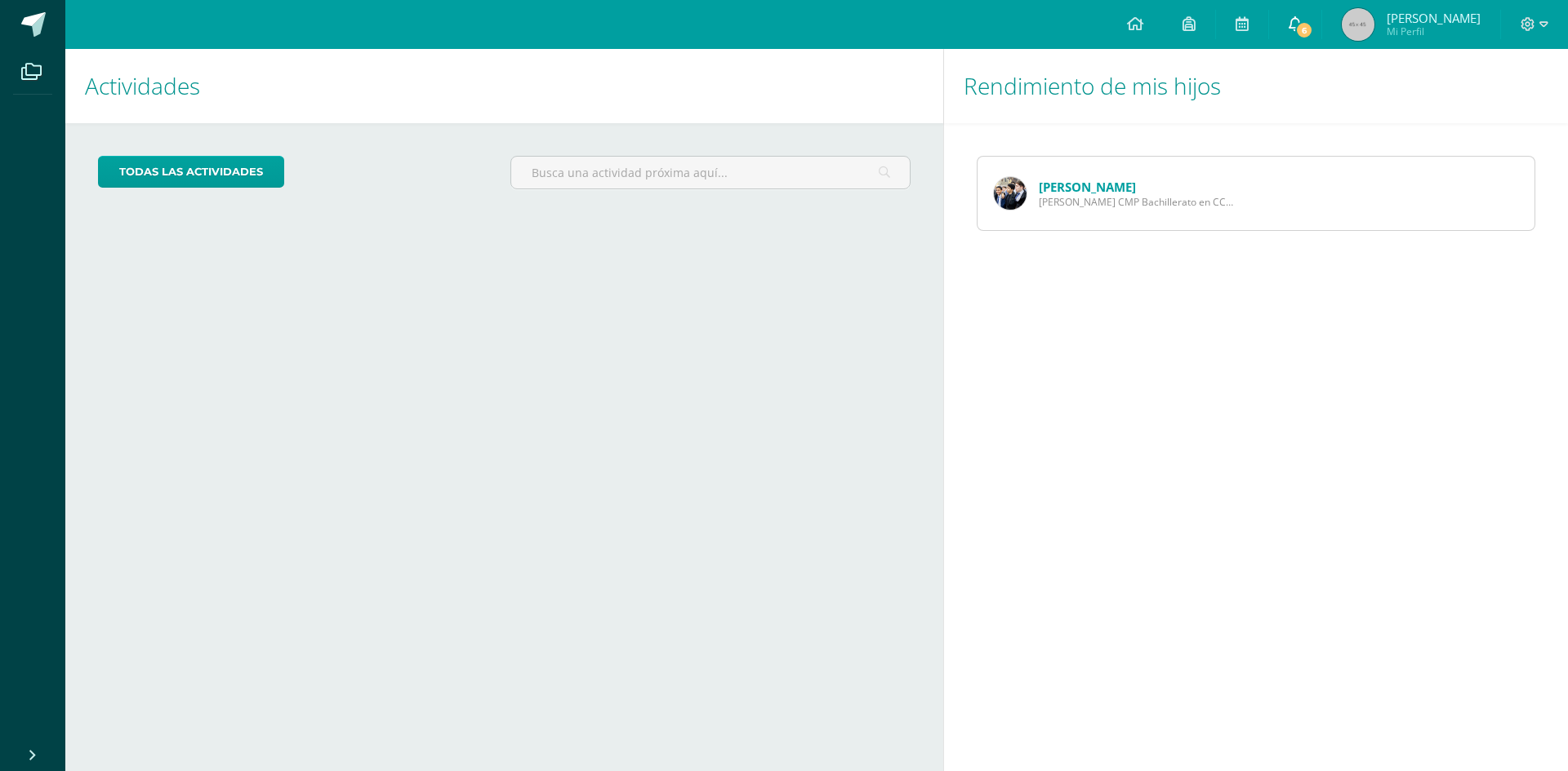
click at [1313, 30] on span "6" at bounding box center [1304, 29] width 18 height 18
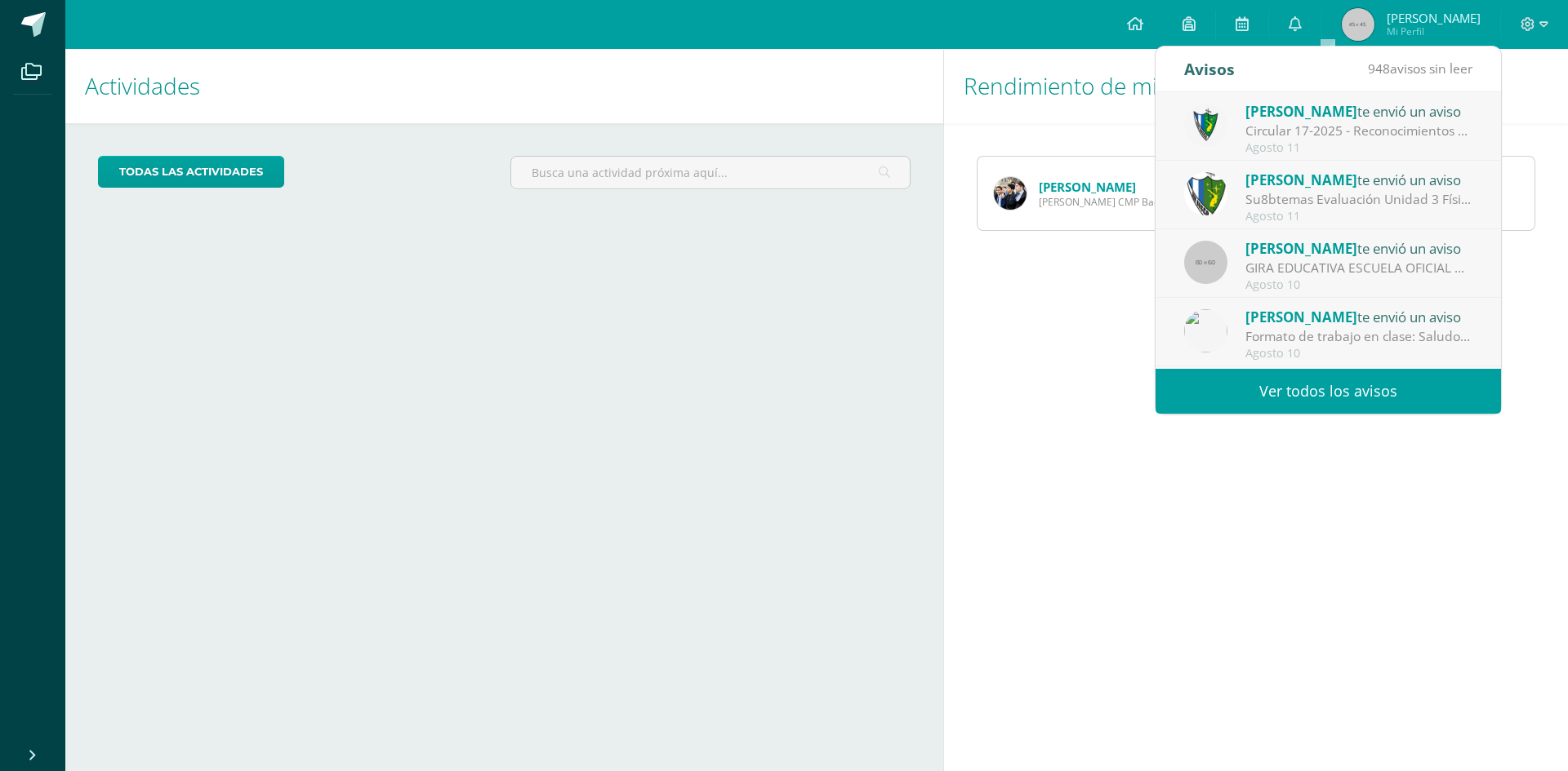
click at [1051, 185] on link "[PERSON_NAME]" at bounding box center [1087, 186] width 97 height 16
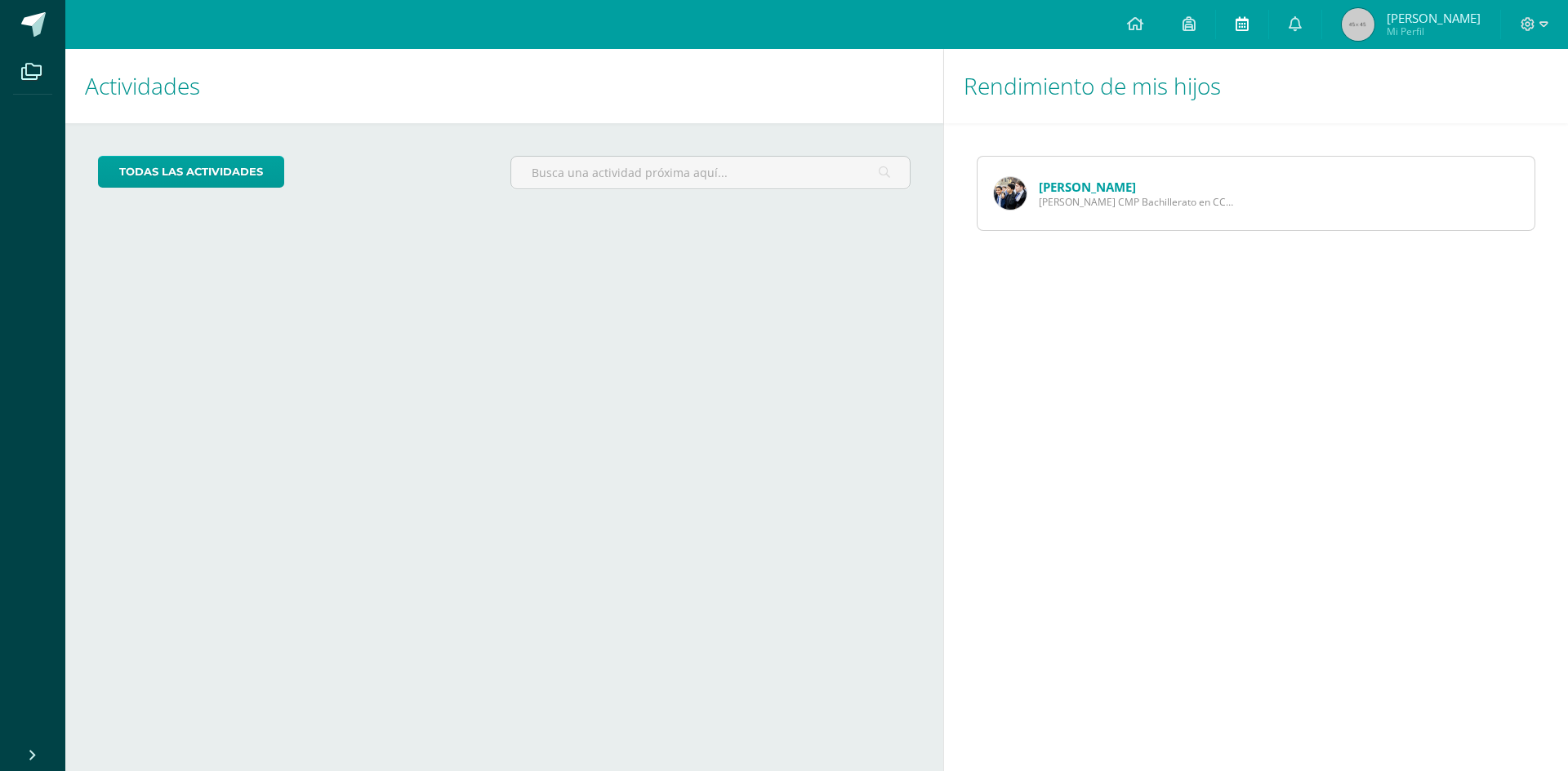
click at [1249, 19] on icon at bounding box center [1241, 23] width 13 height 15
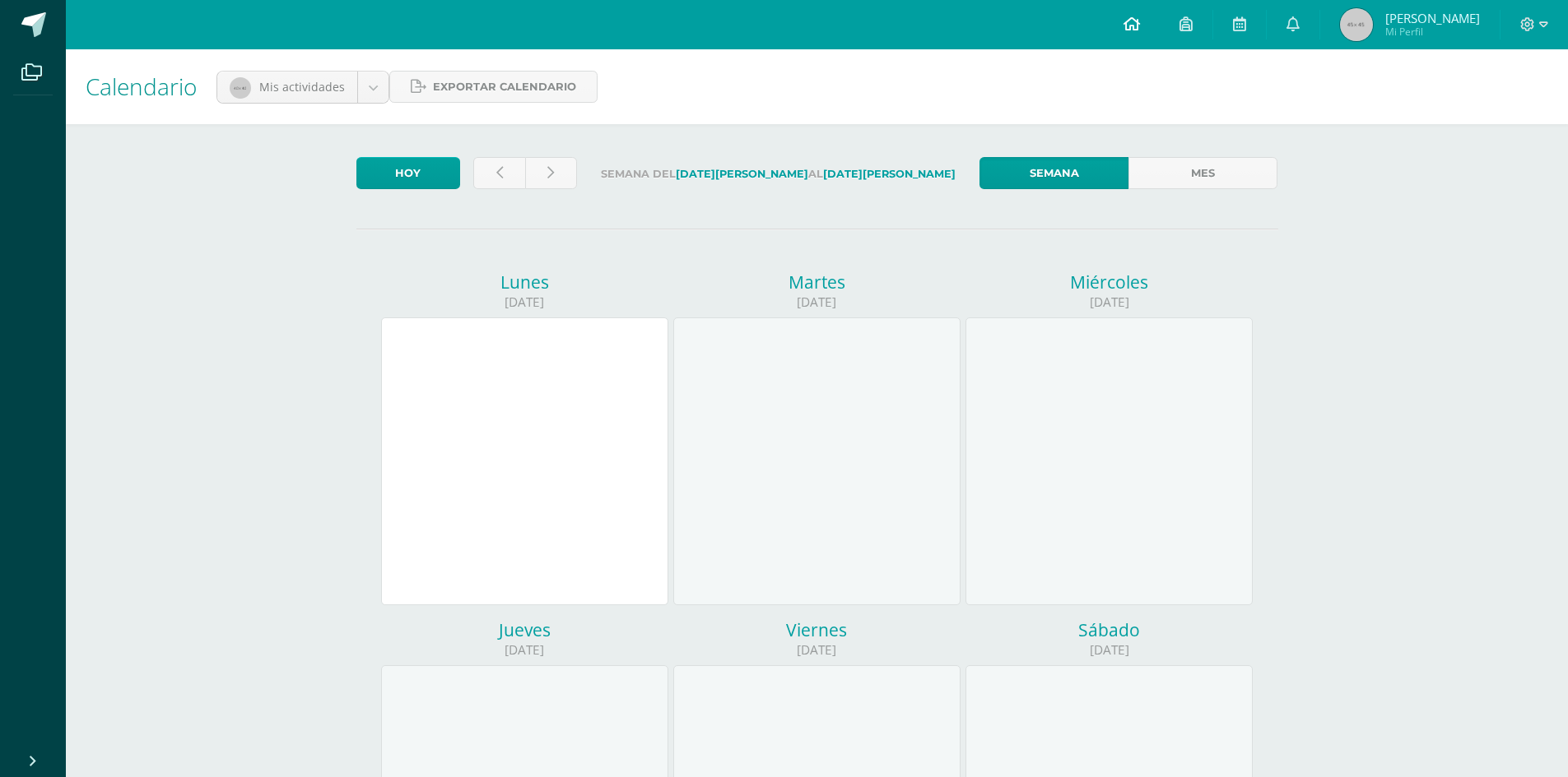
click at [1140, 25] on icon at bounding box center [1131, 24] width 17 height 15
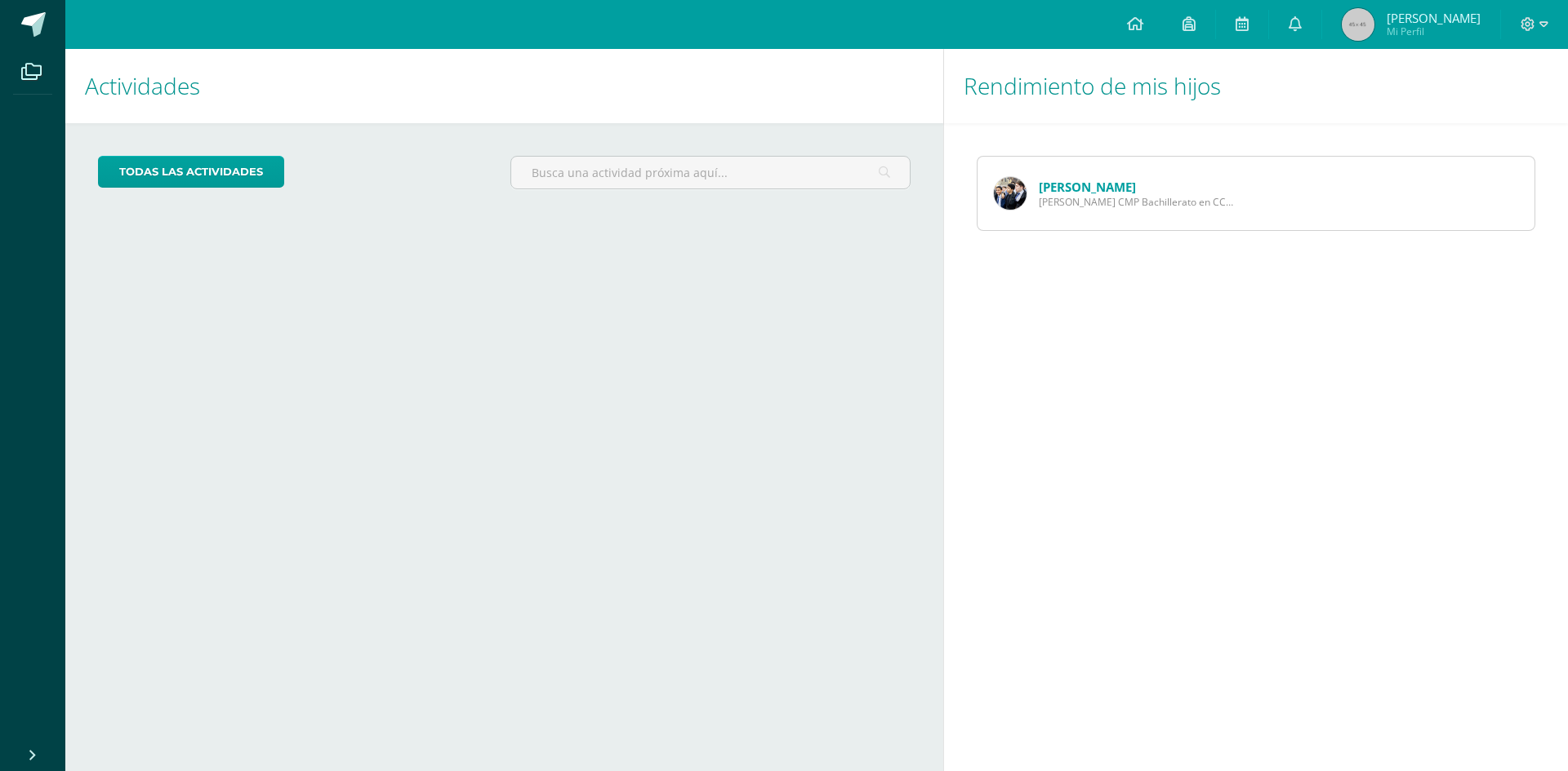
click at [287, 89] on h1 "Actividades" at bounding box center [504, 87] width 839 height 75
click at [1195, 27] on icon at bounding box center [1188, 23] width 13 height 15
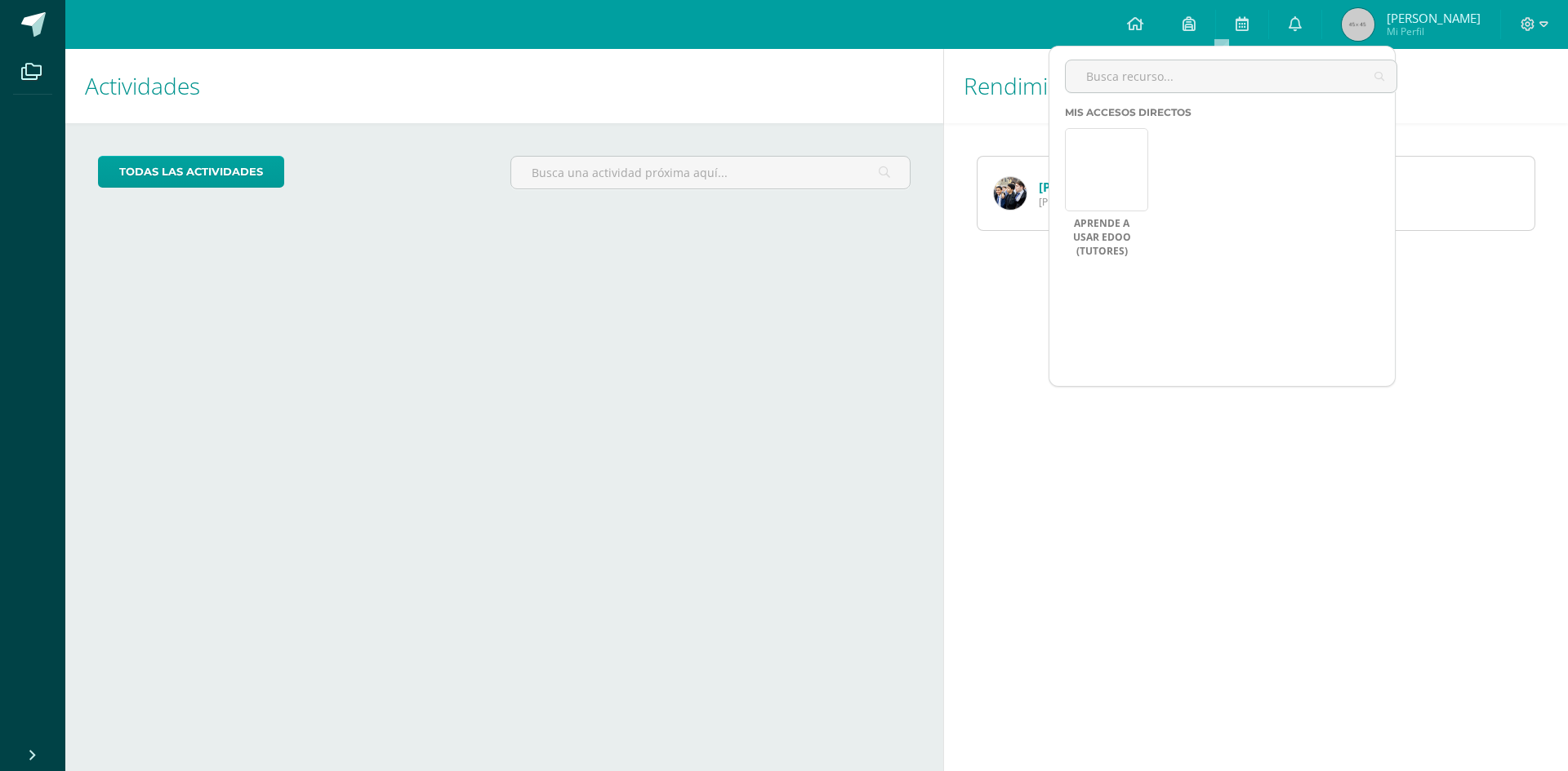
click at [1018, 158] on div "Diego Aragón Quinto Bachillerato CMP Bachillerato en CCLL con Orientación en Co…" at bounding box center [1115, 193] width 274 height 74
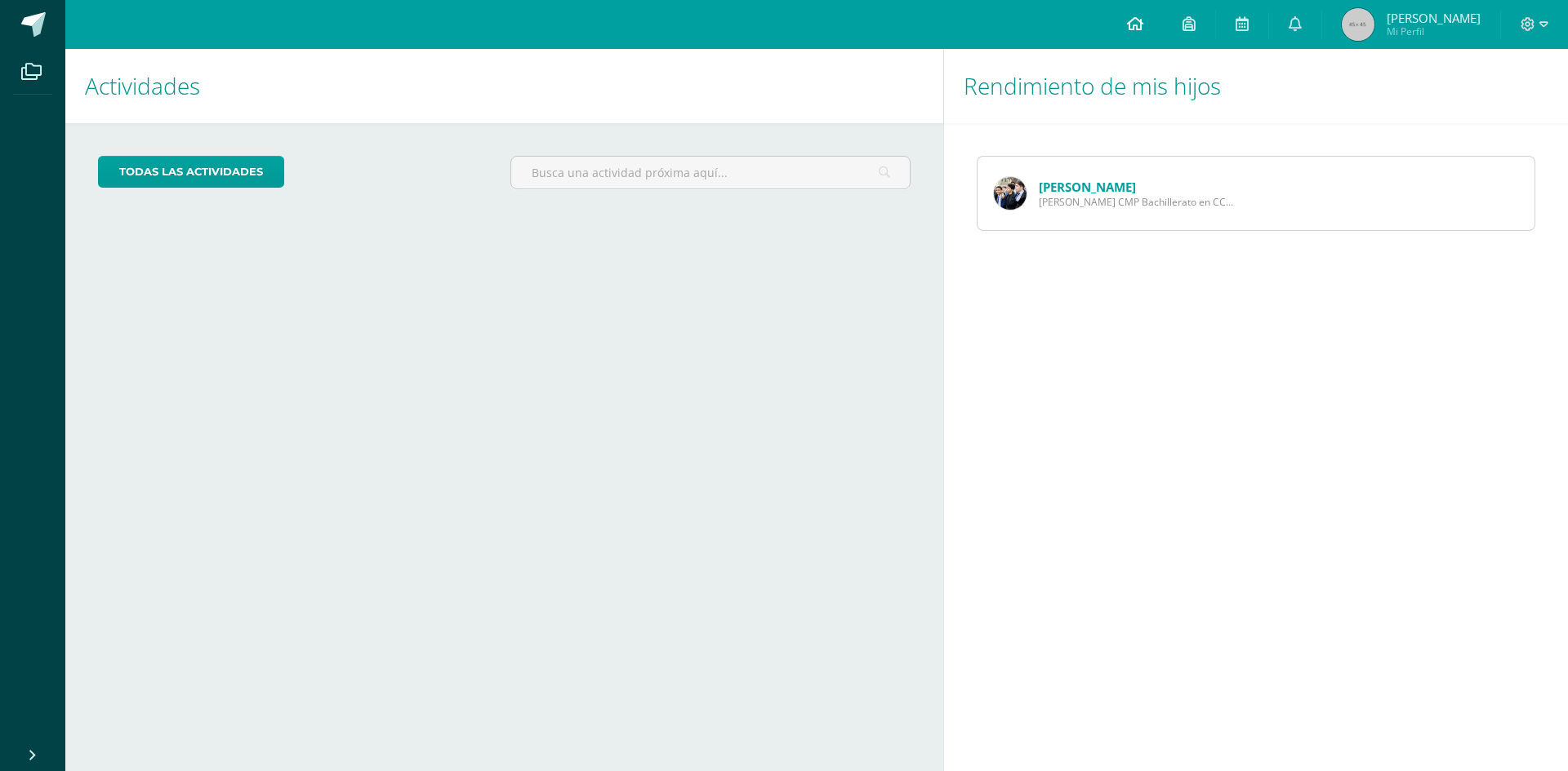
click at [1143, 23] on icon at bounding box center [1135, 23] width 16 height 15
click at [1302, 27] on icon at bounding box center [1295, 23] width 13 height 15
click at [1072, 202] on span "[PERSON_NAME] CMP Bachillerato en CCLL con Orientación en Computación" at bounding box center [1136, 202] width 196 height 14
click at [175, 171] on link "todas las Actividades" at bounding box center [191, 172] width 186 height 32
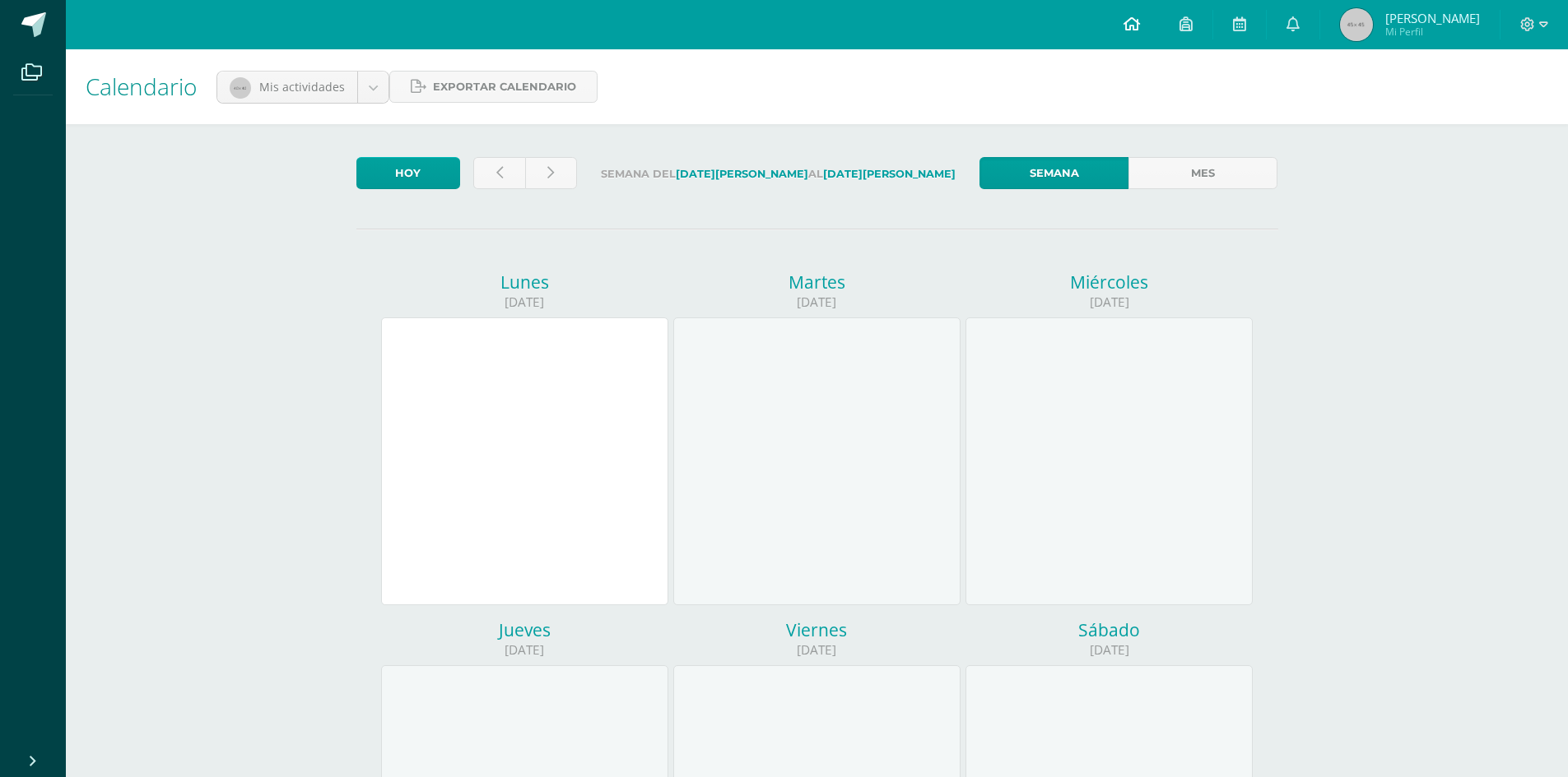
click at [1151, 24] on link at bounding box center [1131, 24] width 56 height 50
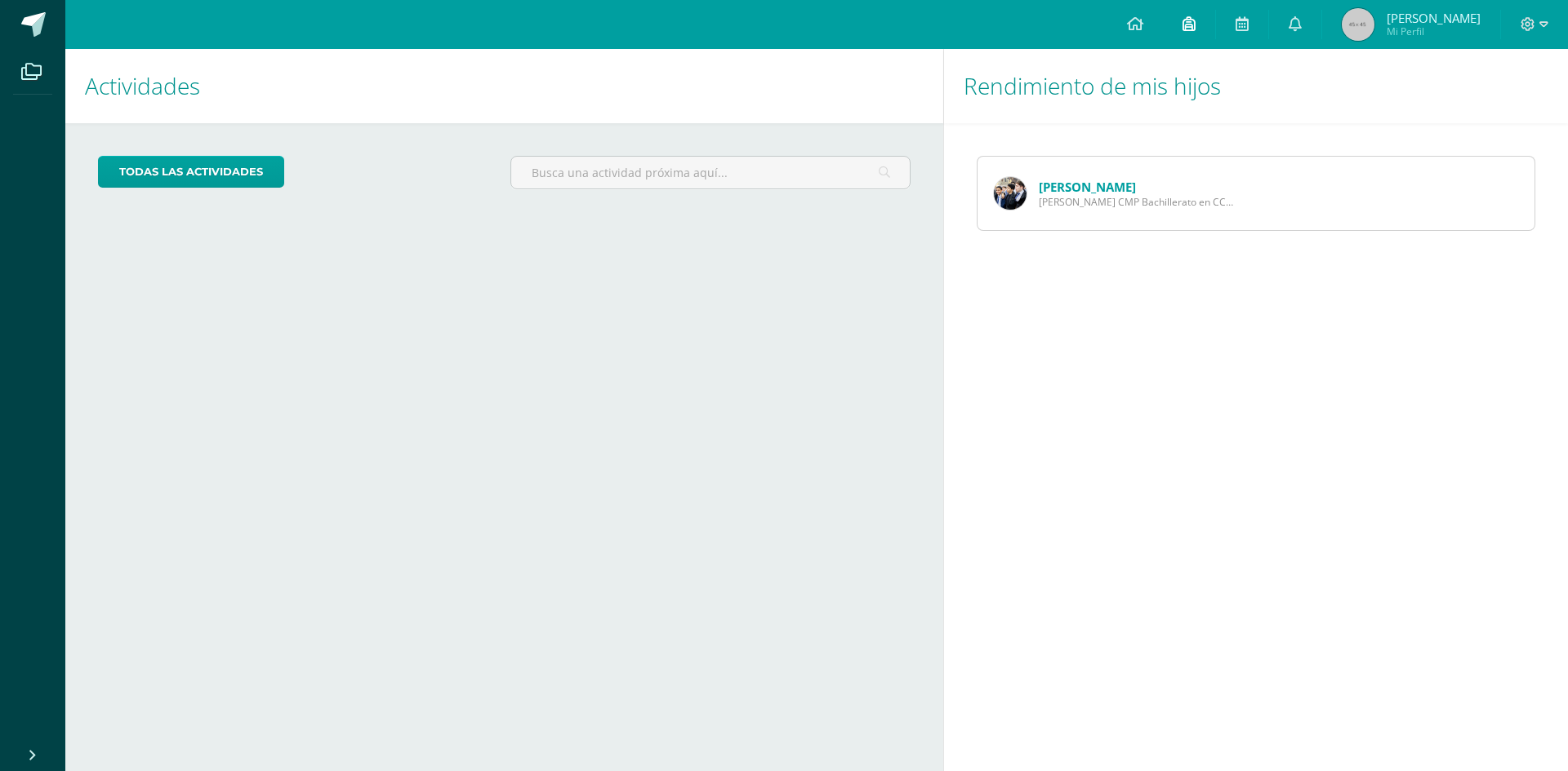
click at [1215, 31] on link at bounding box center [1189, 24] width 52 height 49
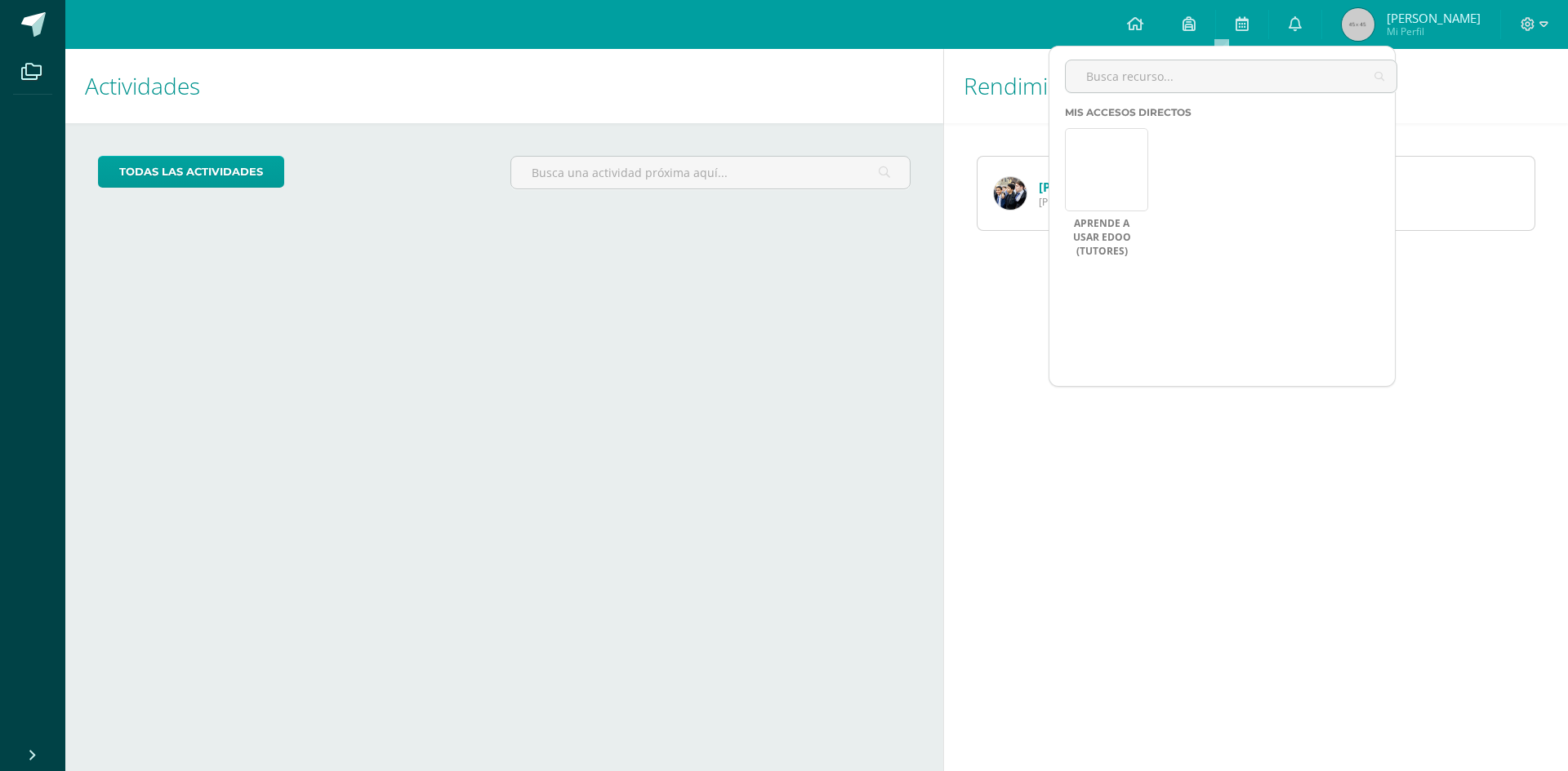
click at [1012, 217] on div "[PERSON_NAME] Bachillerato CMP Bachillerato en CCLL con Orientación en Computac…" at bounding box center [1115, 193] width 274 height 74
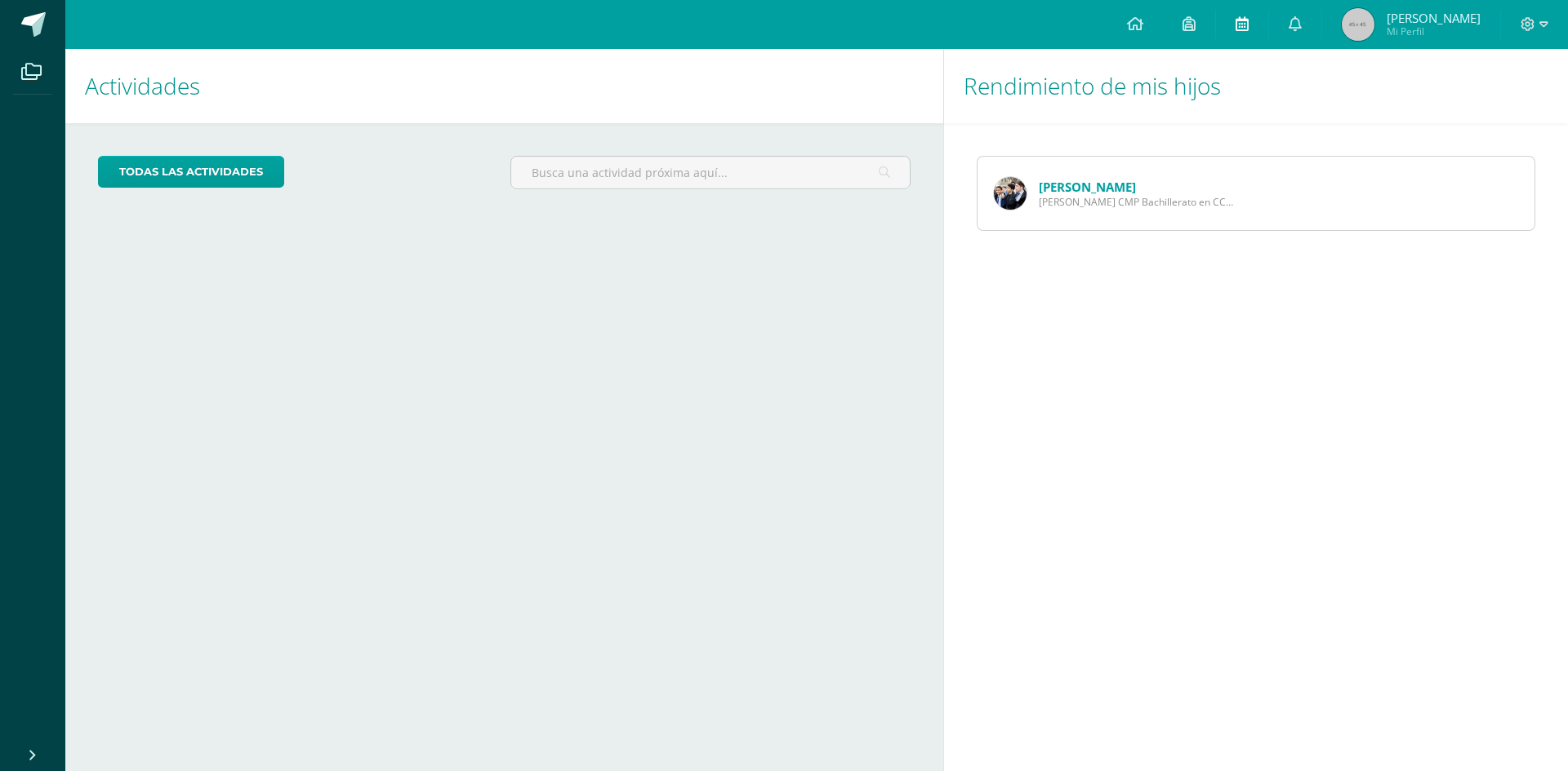
click at [1253, 13] on link at bounding box center [1242, 24] width 52 height 49
click at [1064, 195] on span "Quinto Bachillerato CMP Bachillerato en CCLL con Orientación en Computación" at bounding box center [1136, 202] width 196 height 14
click at [1018, 192] on img at bounding box center [1011, 193] width 33 height 33
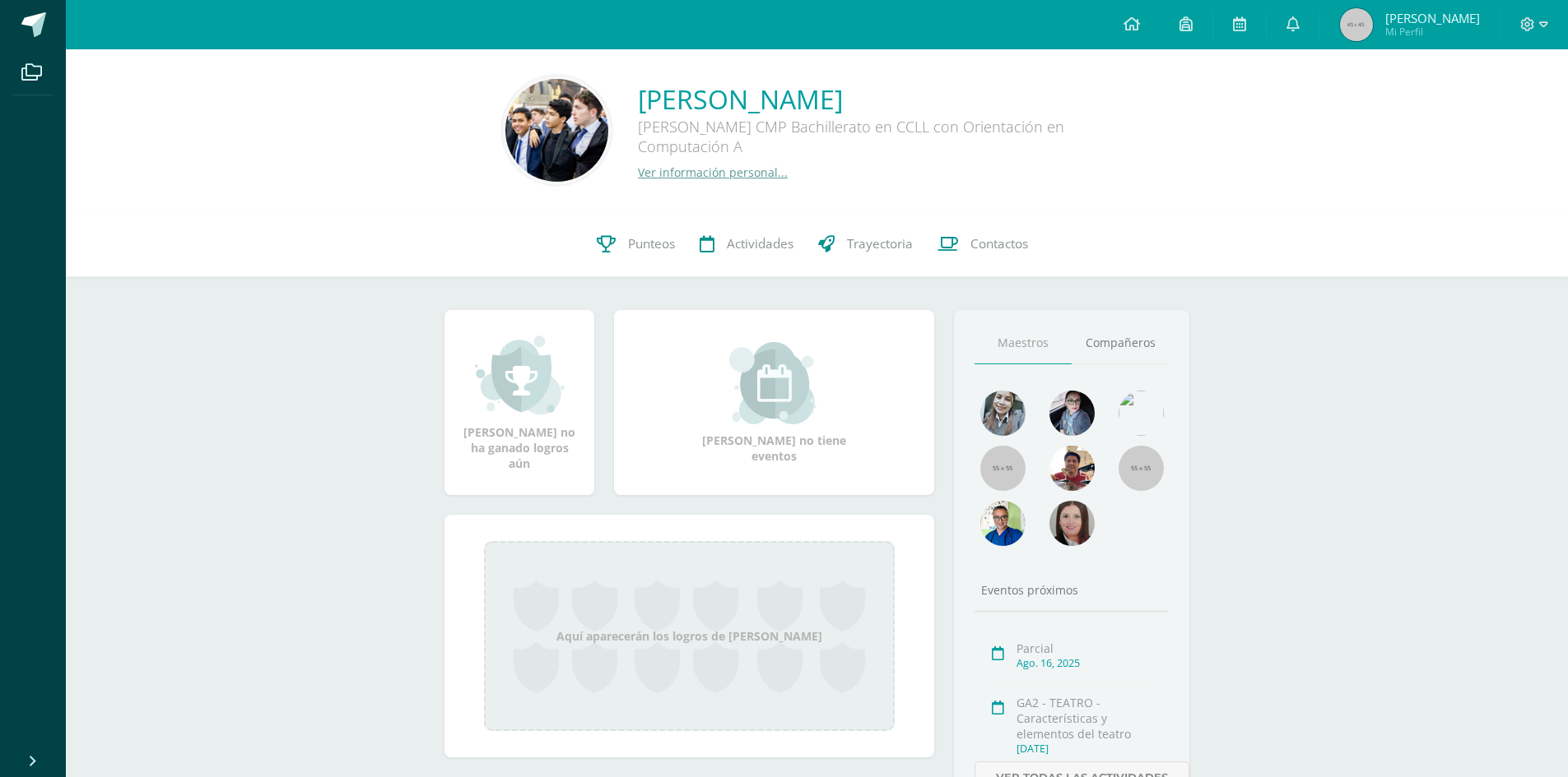
click at [694, 176] on link "Ver información personal..." at bounding box center [712, 172] width 149 height 16
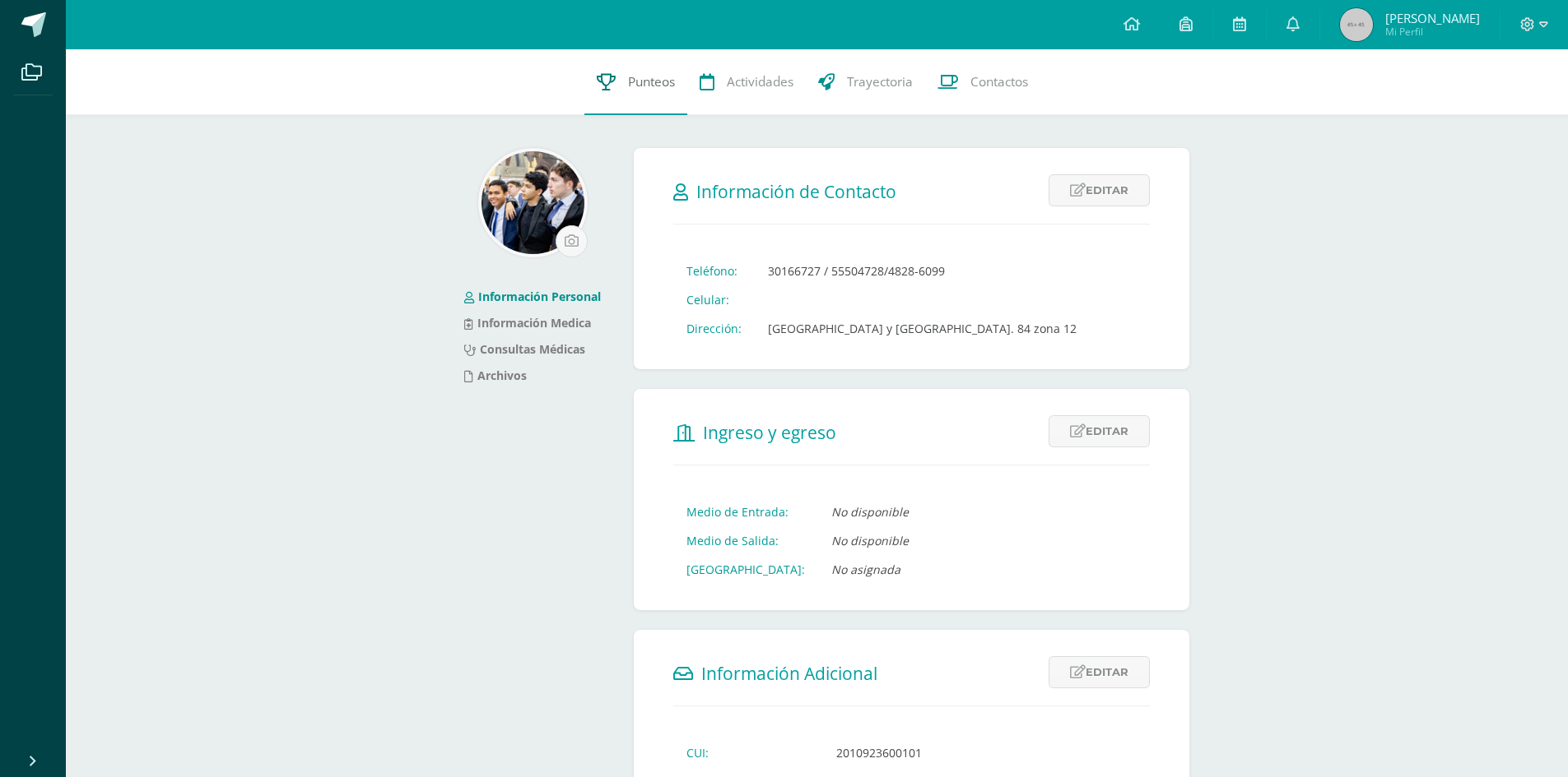
click at [637, 79] on span "Punteos" at bounding box center [652, 82] width 47 height 17
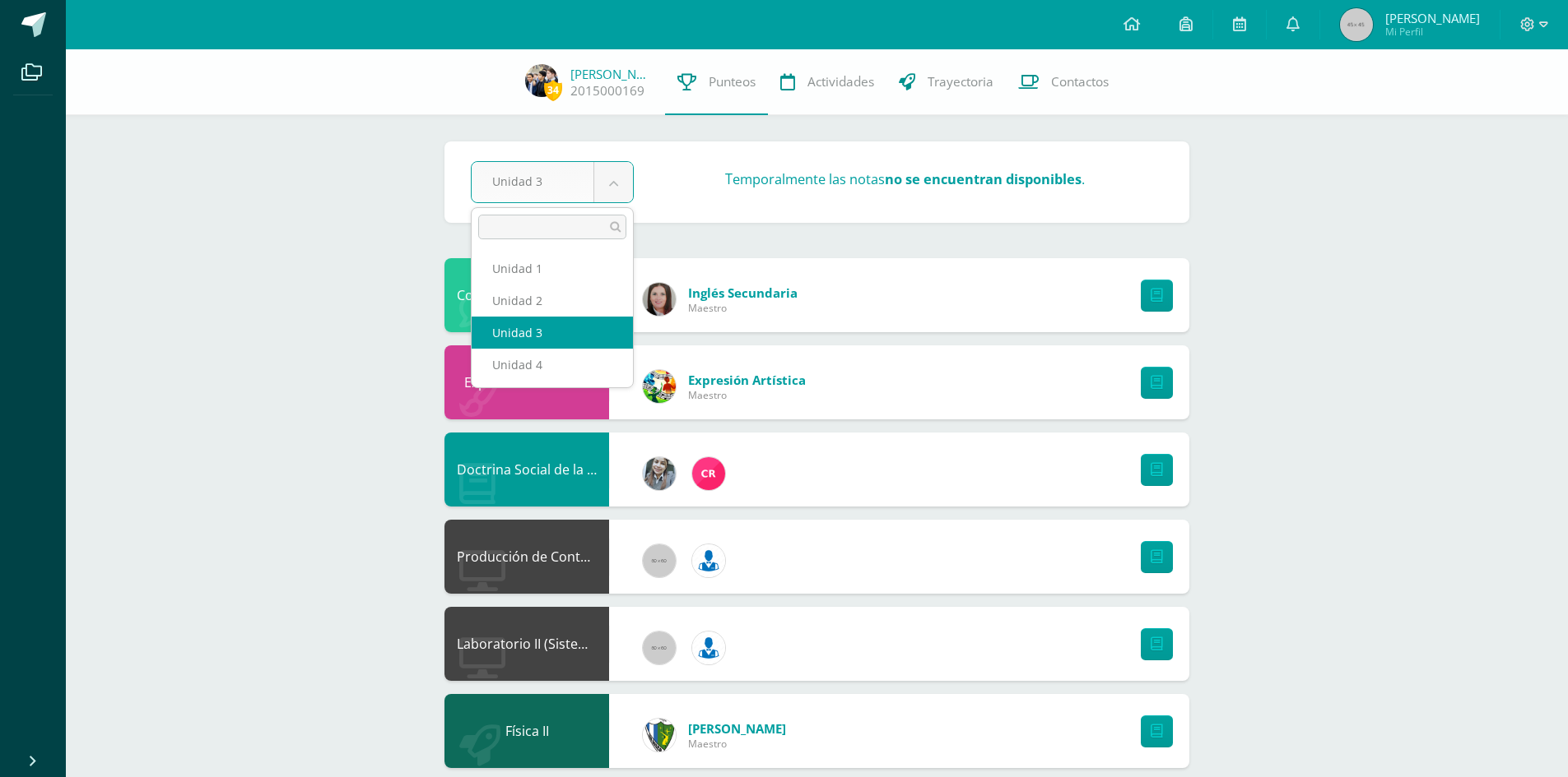
select select "Unidad 1"
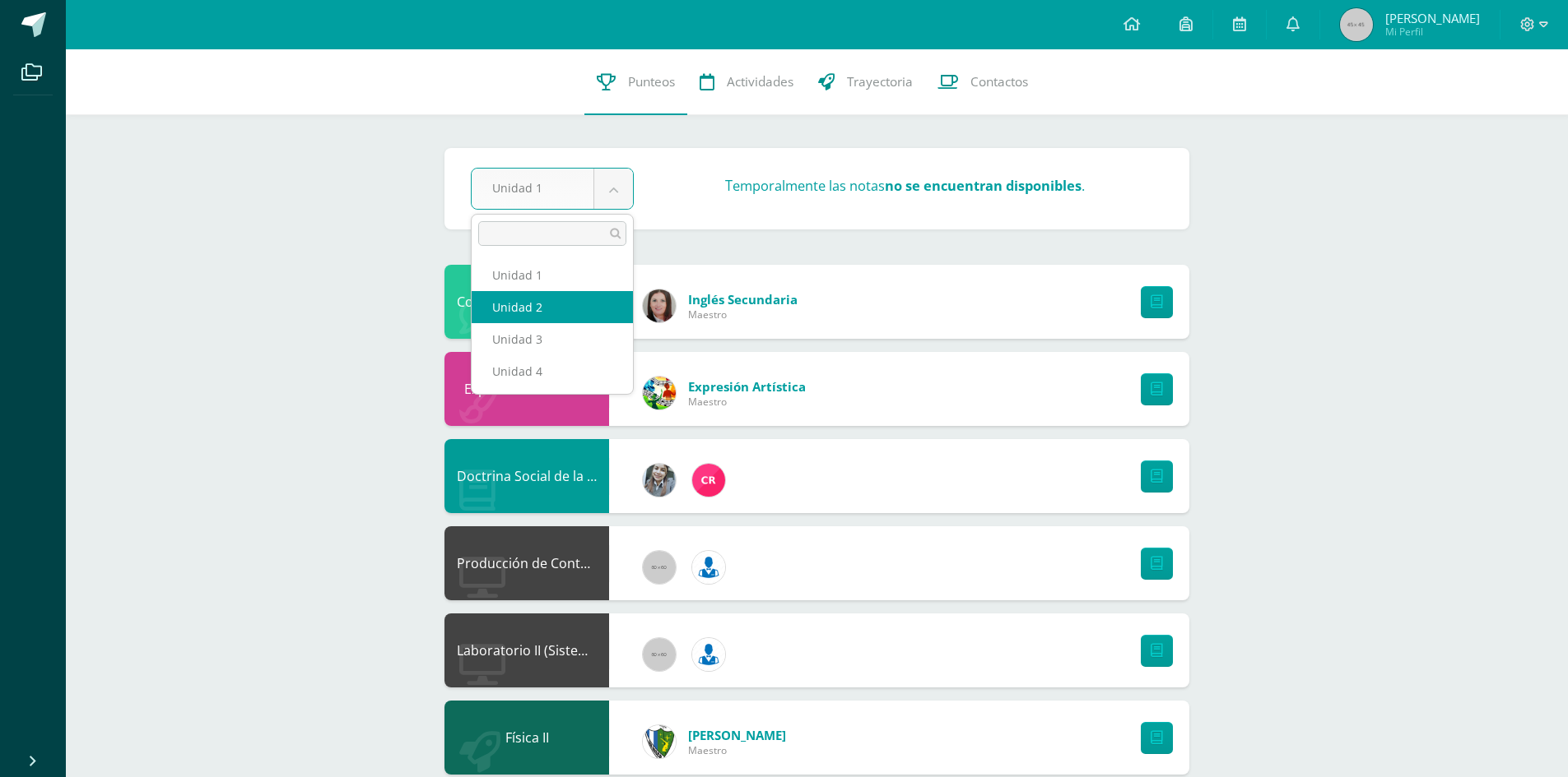
select select "Unidad 2"
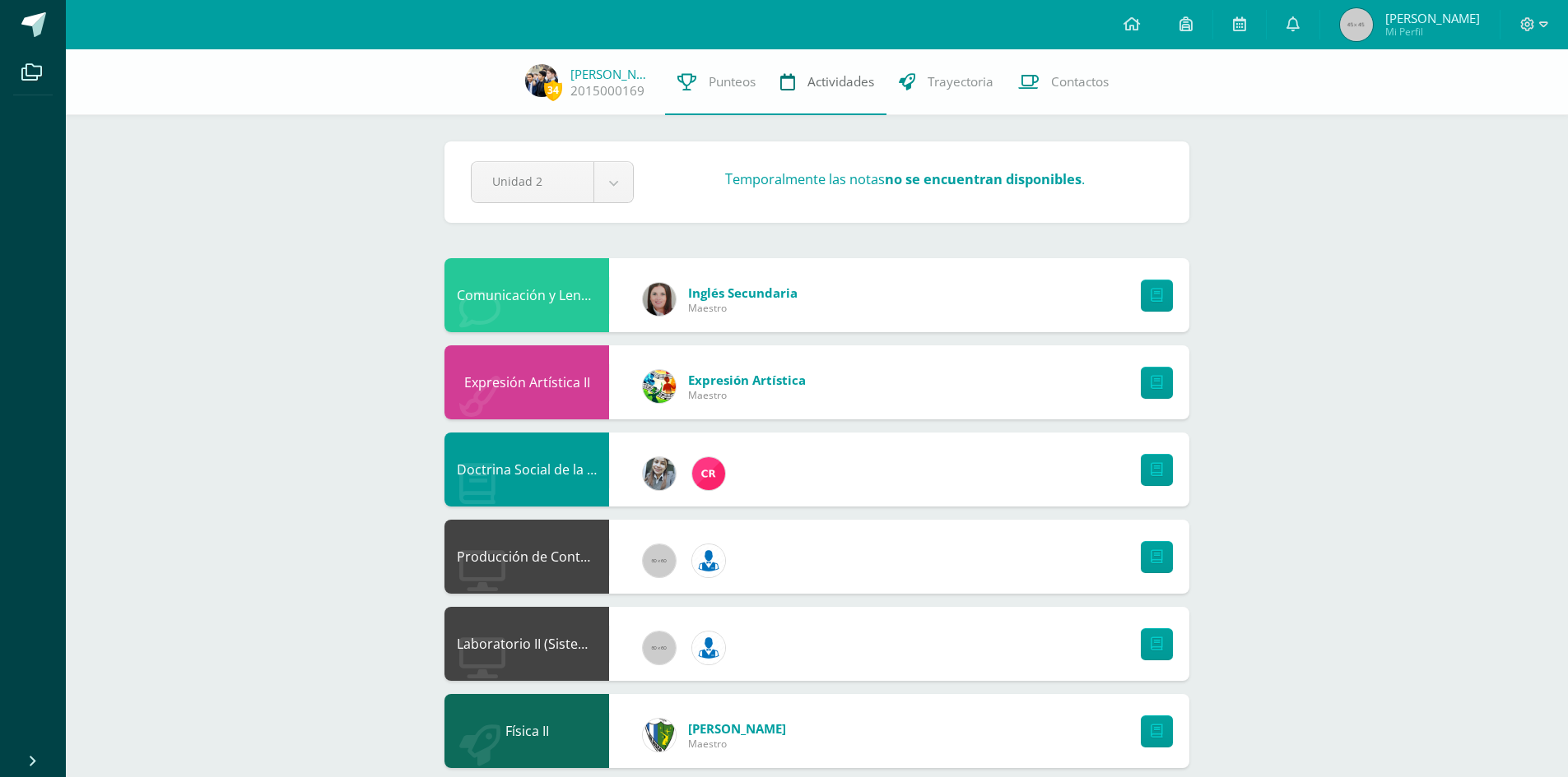
click at [813, 73] on span "Actividades" at bounding box center [840, 82] width 66 height 17
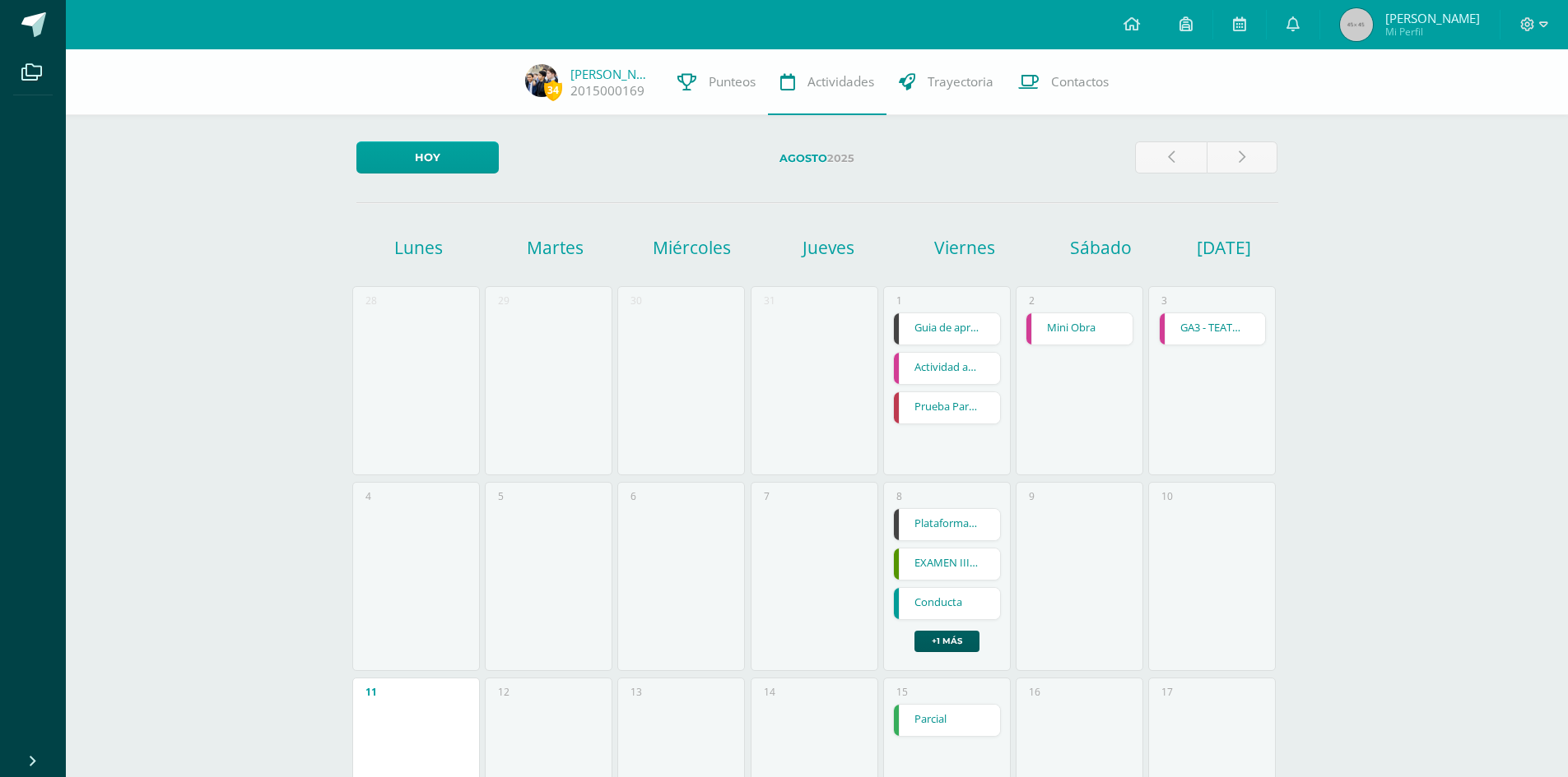
click at [708, 75] on span "Punteos" at bounding box center [732, 82] width 47 height 17
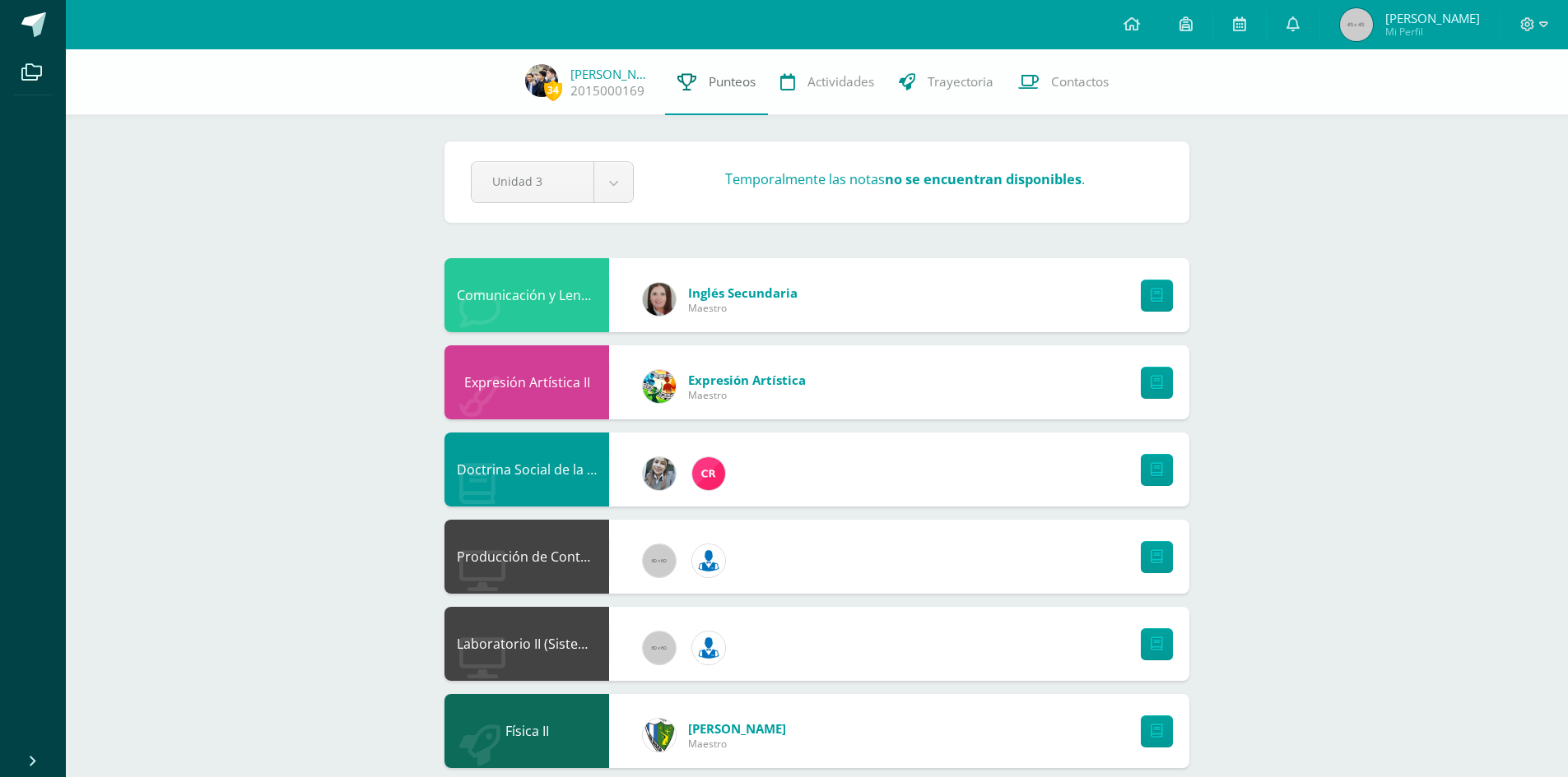
click at [724, 79] on span "Punteos" at bounding box center [732, 82] width 47 height 17
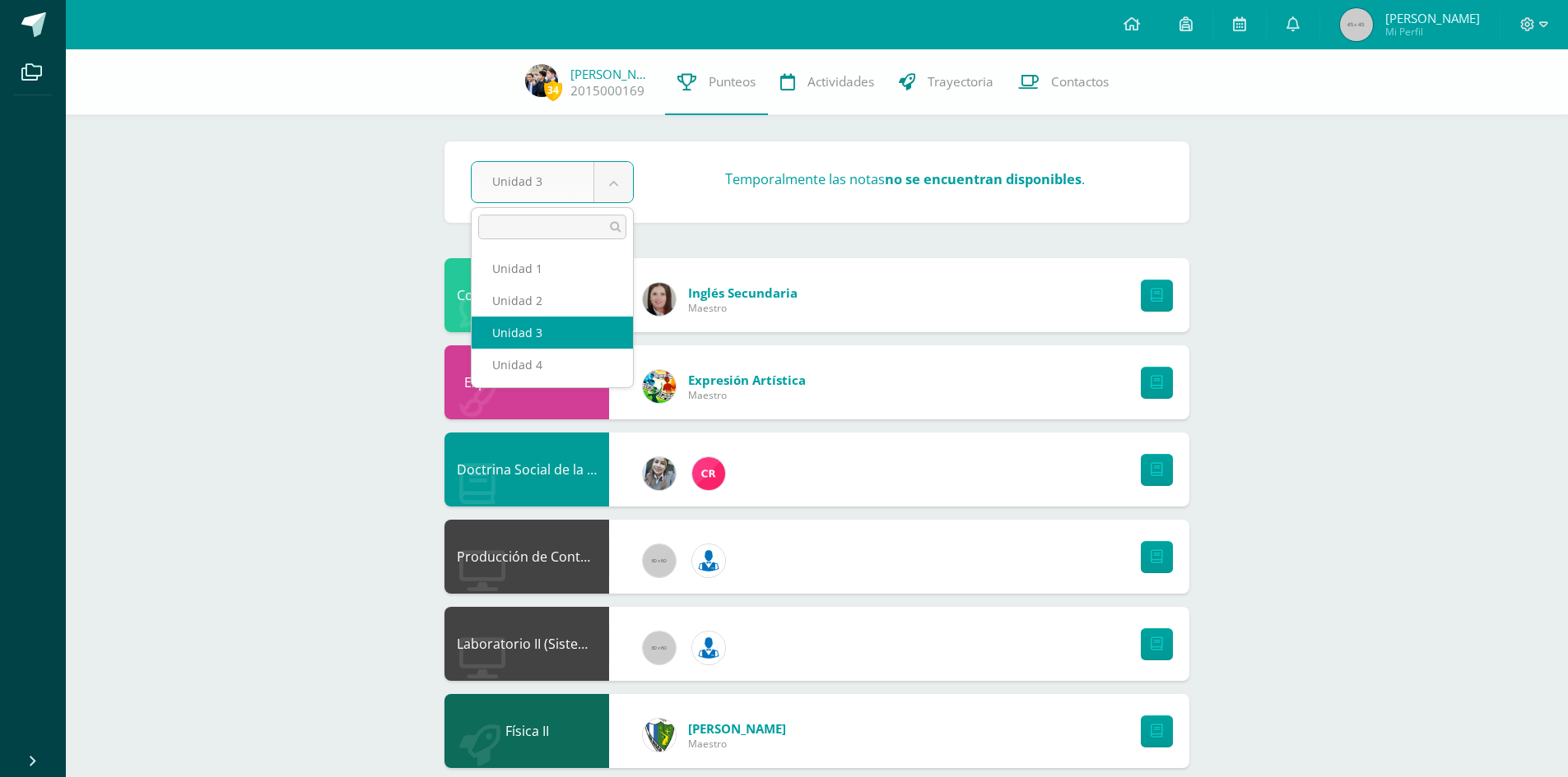
drag, startPoint x: 532, startPoint y: 189, endPoint x: 544, endPoint y: 181, distance: 14.4
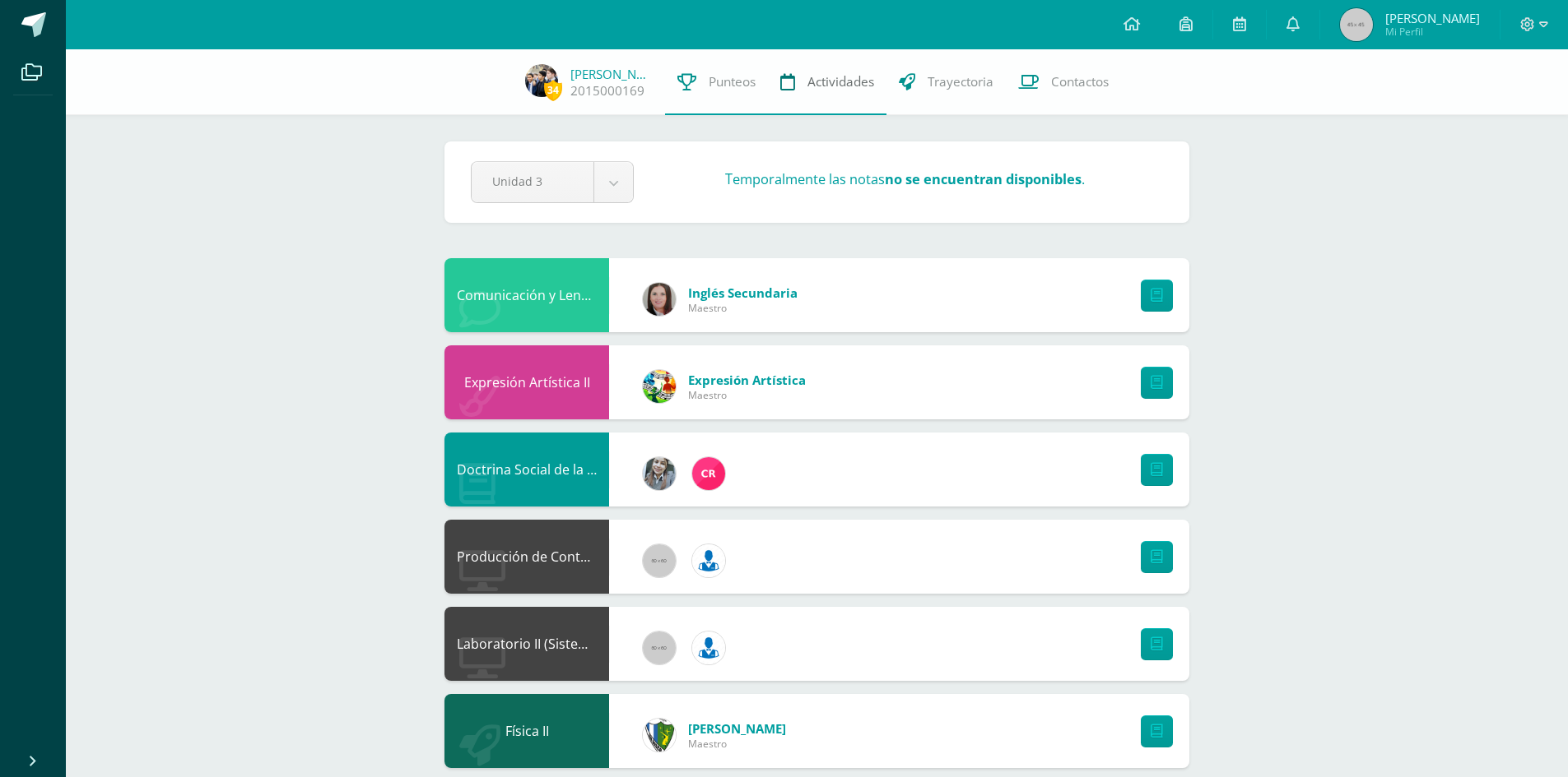
click at [851, 78] on span "Actividades" at bounding box center [840, 82] width 66 height 17
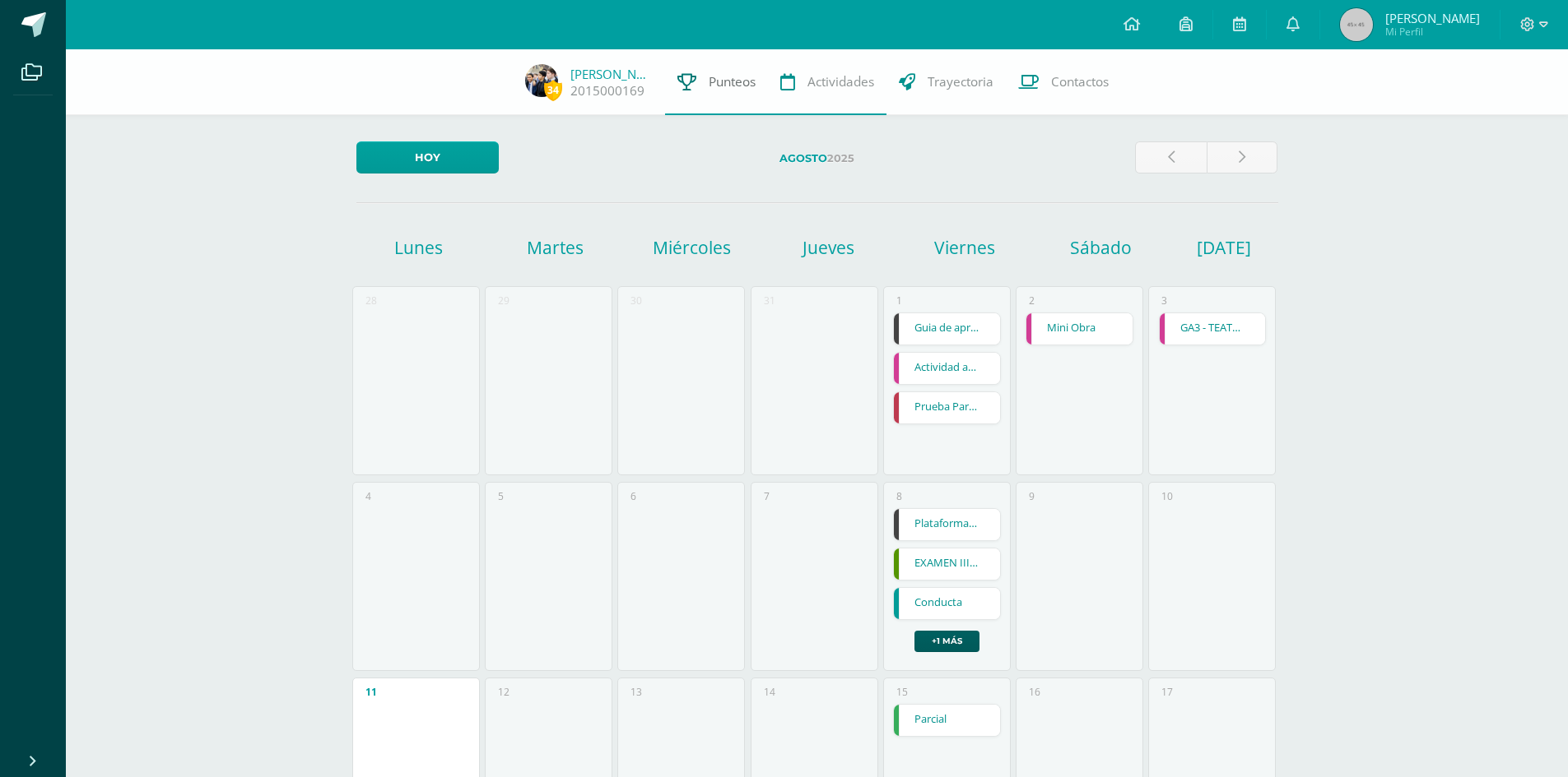
click at [726, 85] on span "Punteos" at bounding box center [732, 82] width 47 height 17
click at [597, 85] on link "2015000169" at bounding box center [607, 91] width 74 height 17
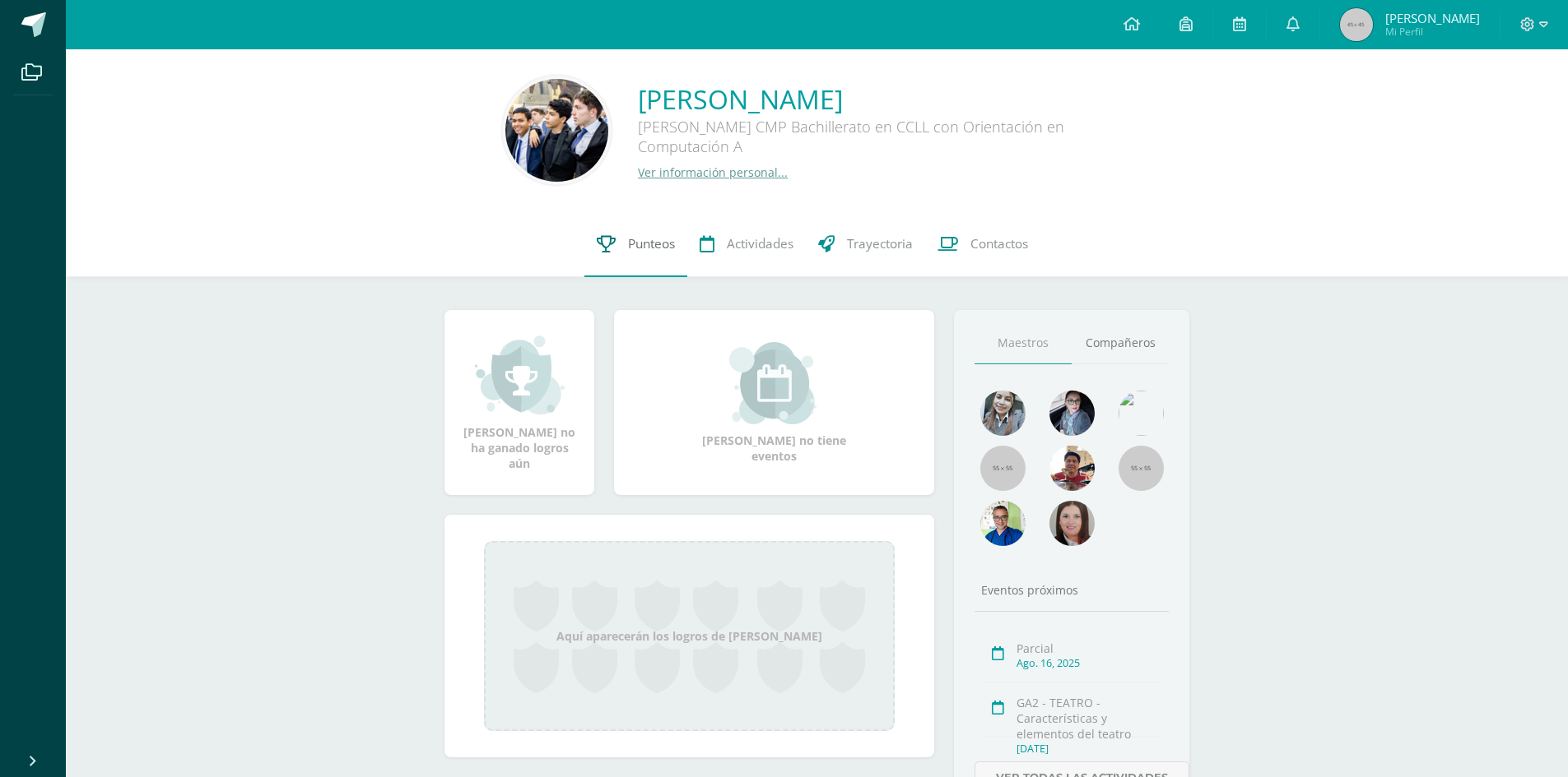
click at [653, 239] on span "Punteos" at bounding box center [652, 244] width 47 height 17
click at [734, 251] on span "Actividades" at bounding box center [760, 244] width 66 height 17
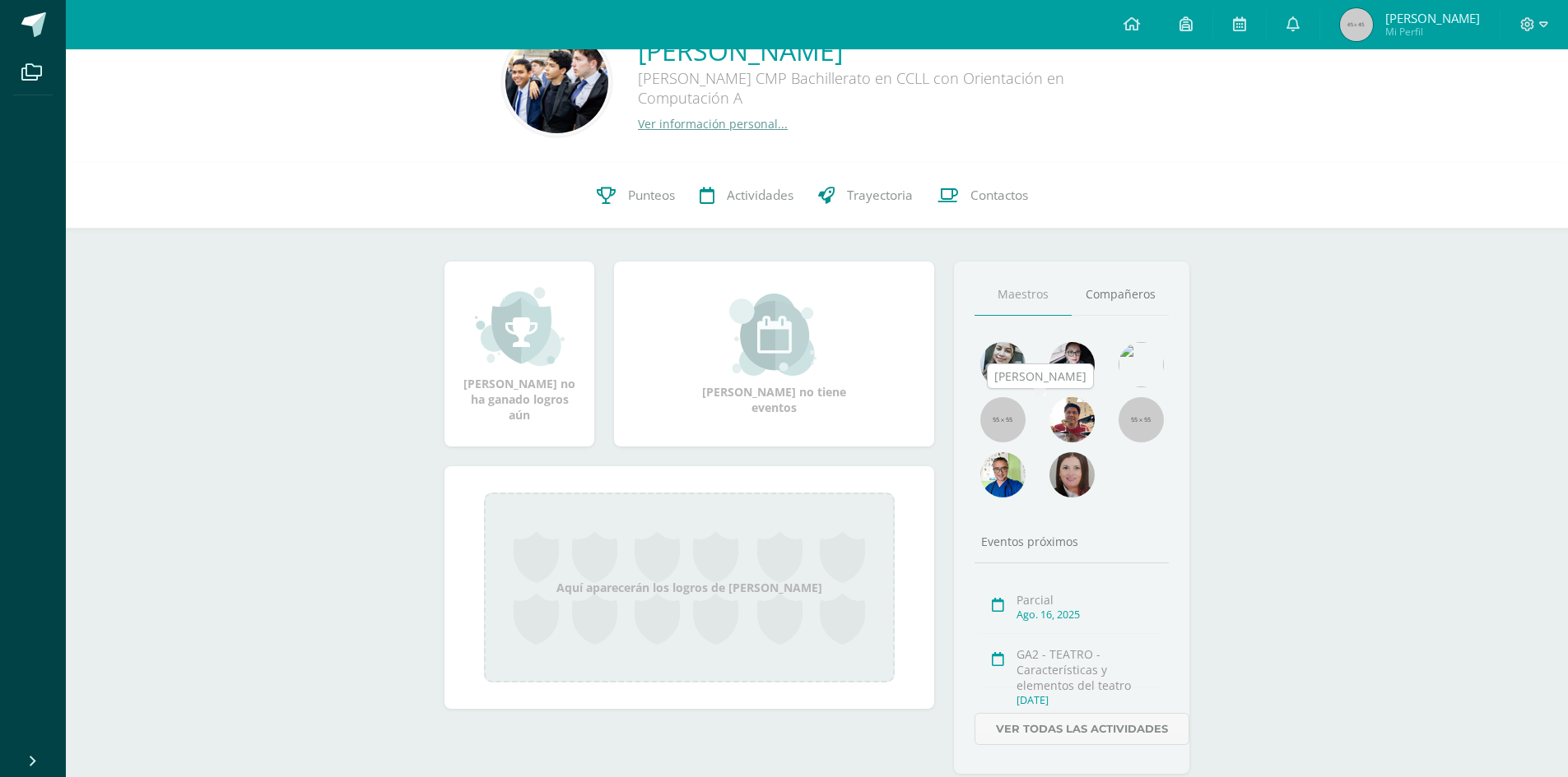
scroll to position [98, 0]
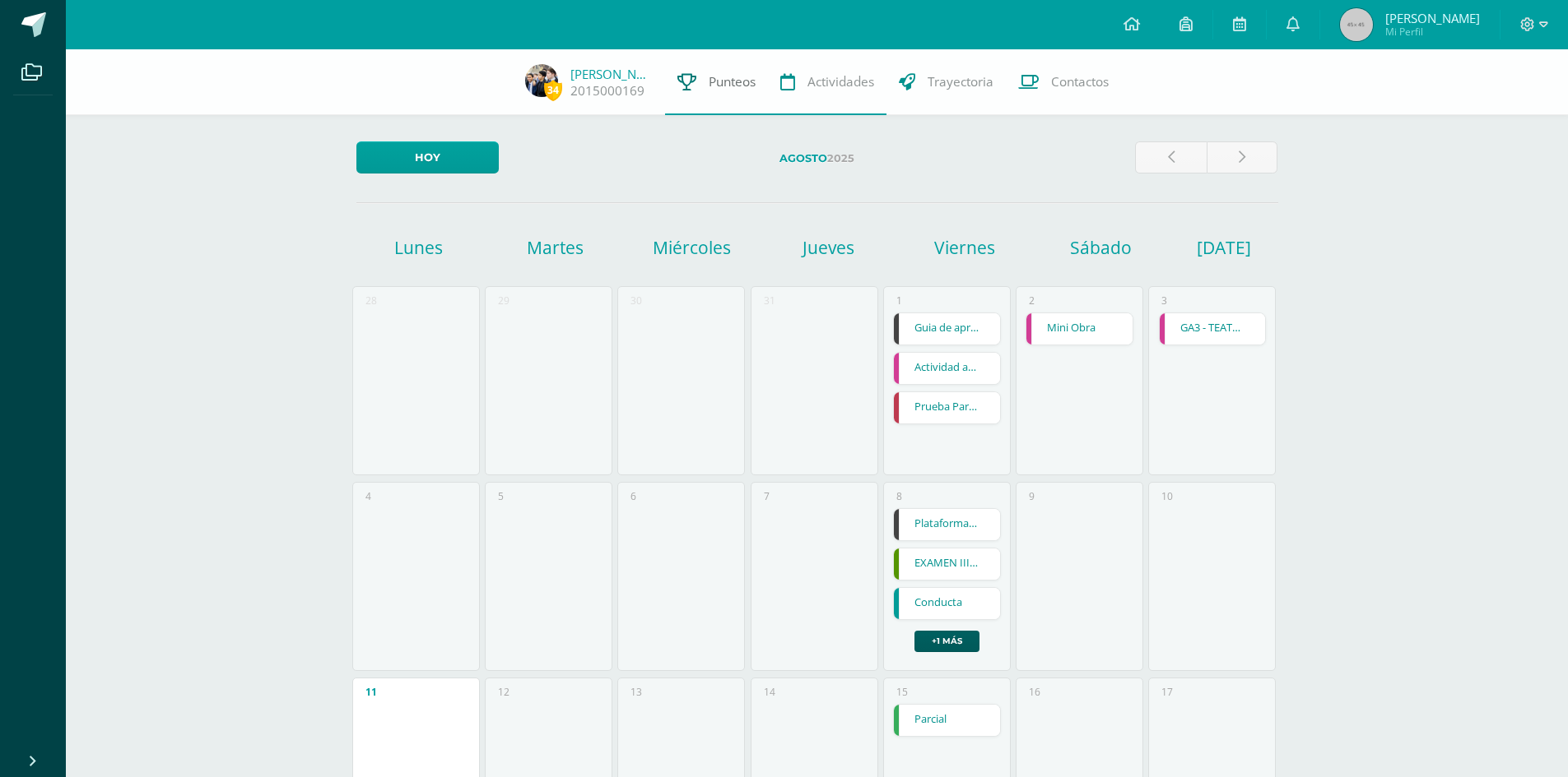
click at [713, 82] on span "Punteos" at bounding box center [732, 82] width 47 height 17
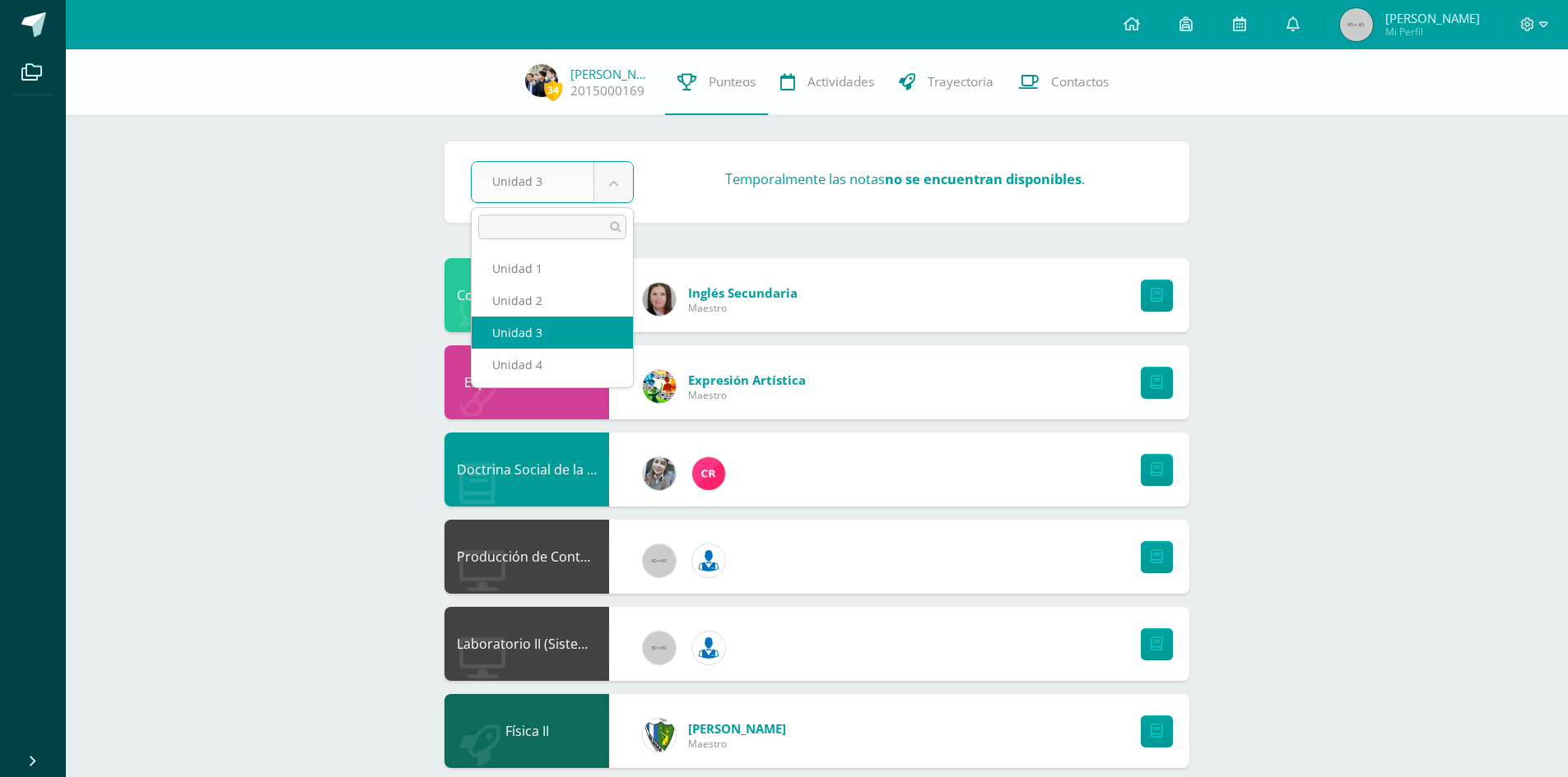
select select "Unidad 2"
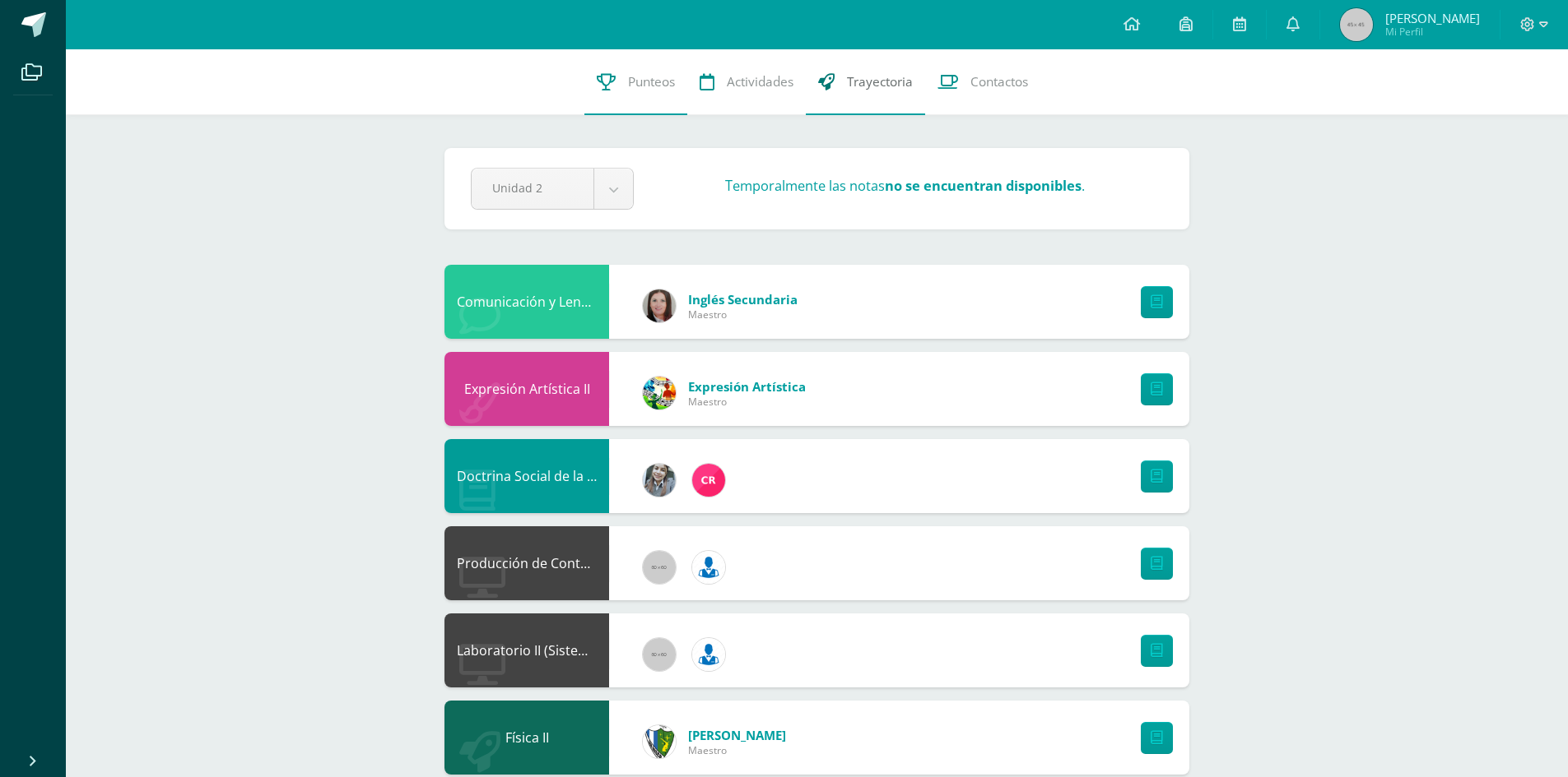
click at [867, 80] on span "Trayectoria" at bounding box center [879, 82] width 66 height 17
click at [969, 82] on link "Contactos" at bounding box center [983, 82] width 115 height 65
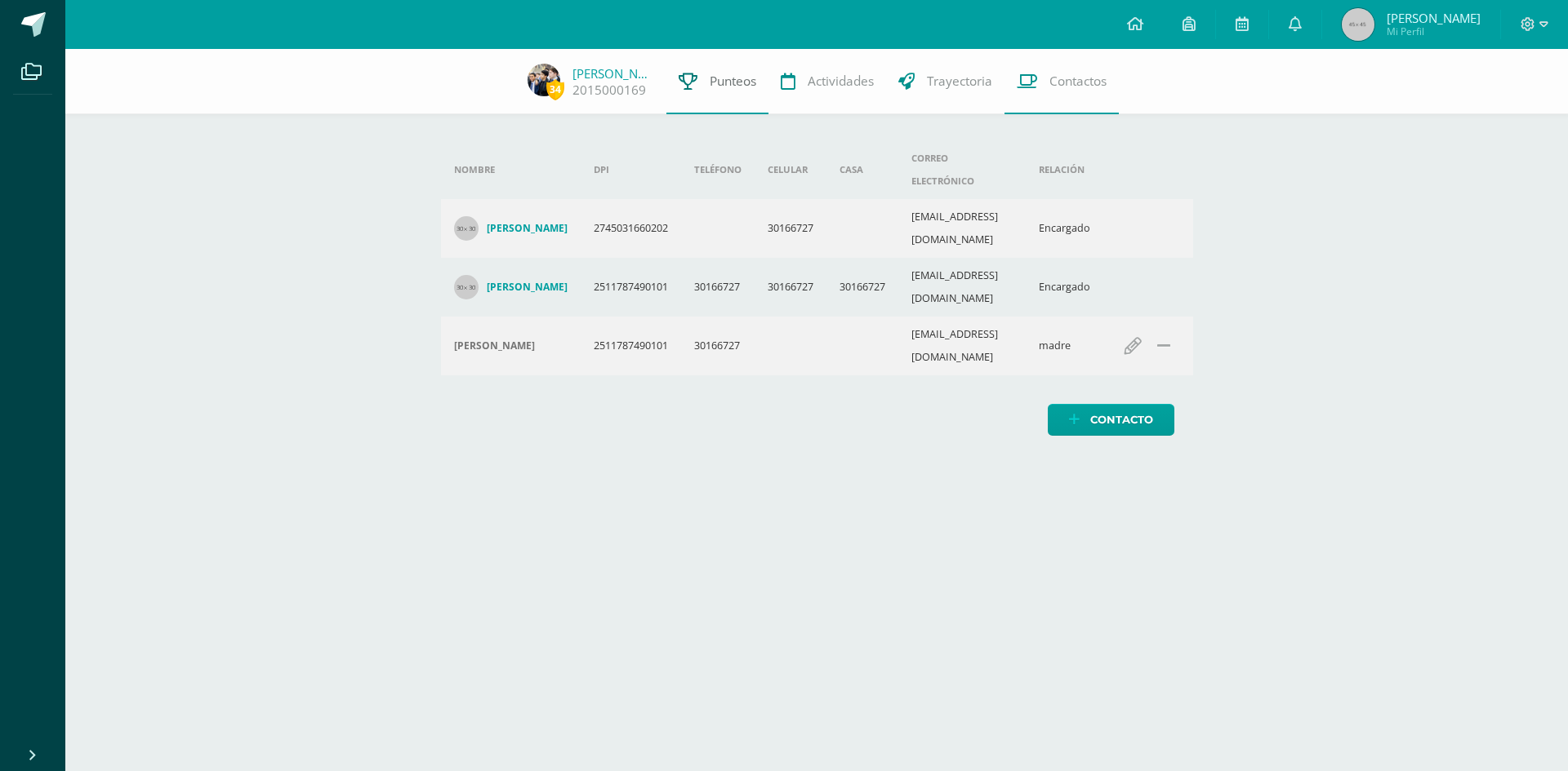
click at [710, 78] on span "Punteos" at bounding box center [733, 81] width 47 height 17
click at [615, 79] on link "[PERSON_NAME]" at bounding box center [613, 73] width 81 height 16
click at [1062, 80] on span "Contactos" at bounding box center [1078, 81] width 57 height 17
